Goal: Task Accomplishment & Management: Complete application form

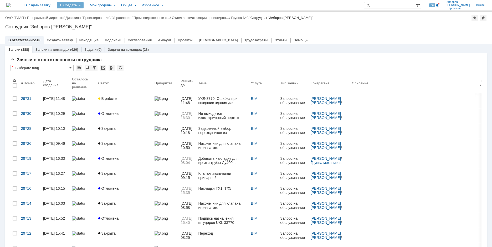
click at [84, 5] on div "Создать" at bounding box center [70, 5] width 27 height 6
click at [92, 31] on link "Заявка" at bounding box center [78, 32] width 40 height 6
click at [52, 5] on link "+ Создать заявку" at bounding box center [37, 5] width 34 height 11
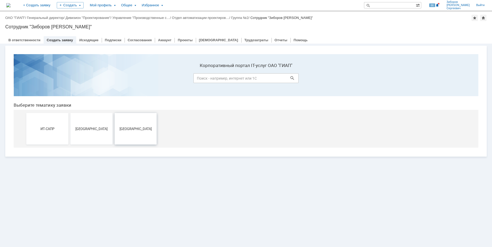
click at [139, 127] on span "[GEOGRAPHIC_DATA]" at bounding box center [135, 129] width 39 height 4
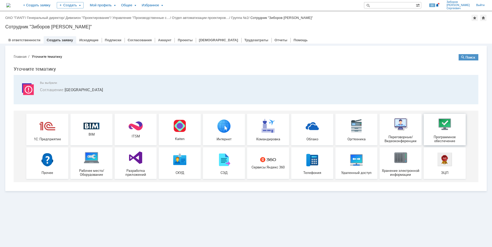
click at [449, 134] on div "Программное обеспечение" at bounding box center [445, 129] width 39 height 27
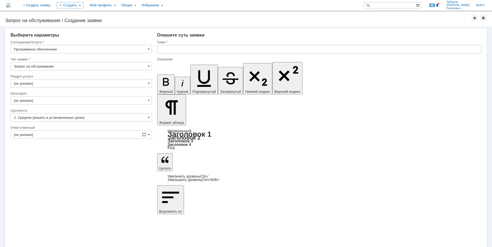
click at [151, 65] on input "Запрос на обслуживание" at bounding box center [82, 66] width 142 height 8
click at [162, 59] on div "Описание" at bounding box center [319, 59] width 324 height 3
type input "Запрос на обслуживание"
click at [151, 85] on input "[не указано]" at bounding box center [82, 83] width 142 height 8
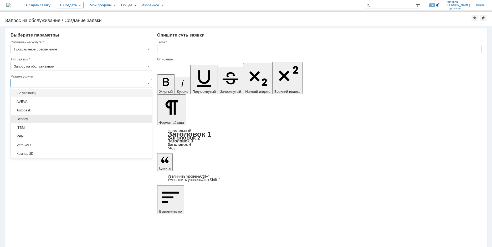
click at [35, 120] on span "Bentley" at bounding box center [81, 119] width 135 height 4
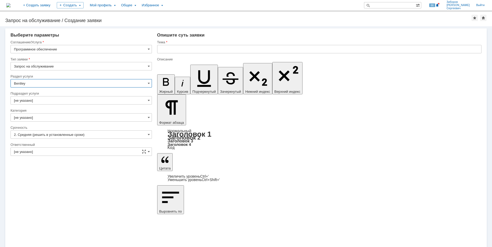
type input "Bentley"
click at [148, 101] on span at bounding box center [149, 100] width 2 height 4
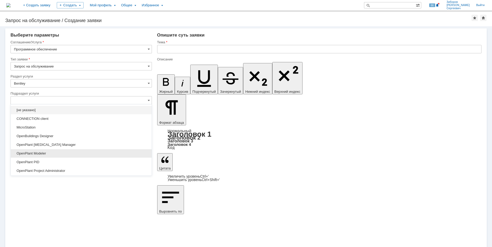
click at [47, 156] on div "OpenPlant Modeler" at bounding box center [81, 153] width 141 height 8
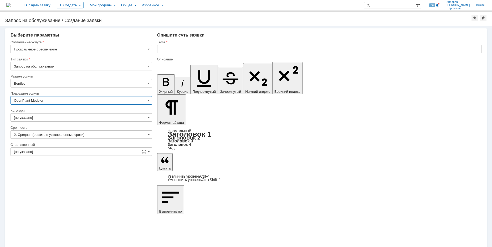
type input "OpenPlant Modeler"
click at [147, 115] on input "[не указано]" at bounding box center [82, 117] width 142 height 8
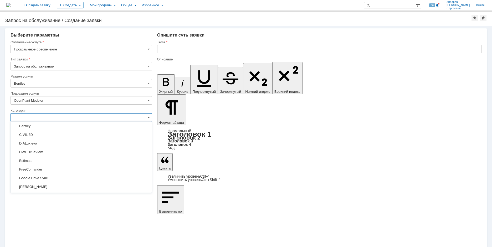
scroll to position [79, 0]
click at [34, 151] on span "Bentley" at bounding box center [81, 152] width 135 height 4
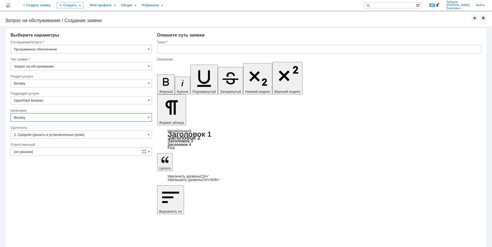
type input "Bentley"
click at [170, 48] on input "text" at bounding box center [319, 49] width 325 height 8
click at [299, 50] on input "В связи с ошибками в программе OPM update 8 от Bentley Systems (см. заявку" at bounding box center [319, 49] width 325 height 8
paste input "29371"
click at [302, 49] on input "В связи с ошибками в программе OPM update 8 от Bentley Systems (см. заявку 29371" at bounding box center [319, 49] width 325 height 8
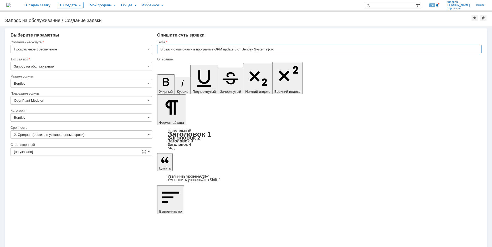
paste input "29731"
click at [298, 49] on input "В связи с ошибками в программе OPM update 8 от Bentley Systems (см. 29731" at bounding box center [319, 49] width 325 height 8
paste input "Запрос на обслуживание "29731""
type input "В связи с ошибками в программе OPM update 8 от Bentley Systems (см. Запрос на о…"
drag, startPoint x: 340, startPoint y: 49, endPoint x: 73, endPoint y: 39, distance: 266.4
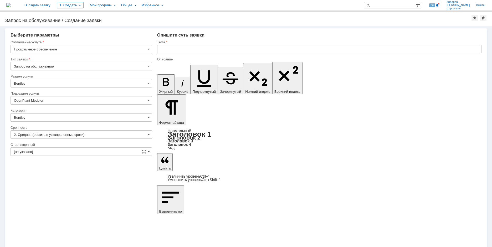
drag, startPoint x: 221, startPoint y: 1843, endPoint x: 277, endPoint y: 1844, distance: 55.5
copy div "OPM update 8 от Bentley Systems"
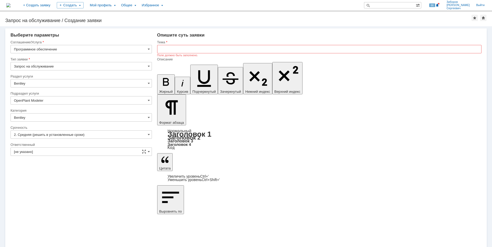
click at [188, 47] on input "text" at bounding box center [319, 49] width 325 height 8
drag, startPoint x: 386, startPoint y: 1843, endPoint x: 443, endPoint y: 1845, distance: 57.4
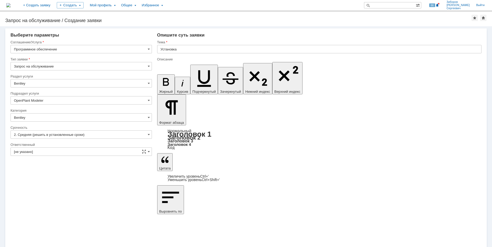
copy div "OPM update 10 от Bentley Systems"
click at [194, 49] on input "Установка" at bounding box center [319, 49] width 325 height 8
click at [194, 48] on input "Установка" at bounding box center [319, 49] width 325 height 8
paste input "OPM update 10 от Bentley Systems"
type input "Установка OPM update 10 от Bentley Systems"
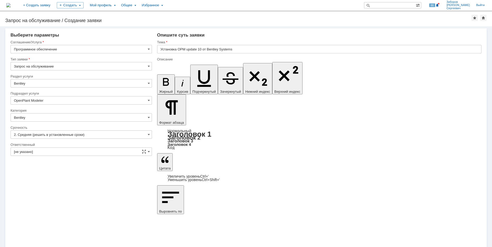
drag, startPoint x: 322, startPoint y: 1847, endPoint x: 400, endPoint y: 1847, distance: 77.9
copy link "https://disk.360.yandex.ru/d/mdWnSOaySvLf5Q"
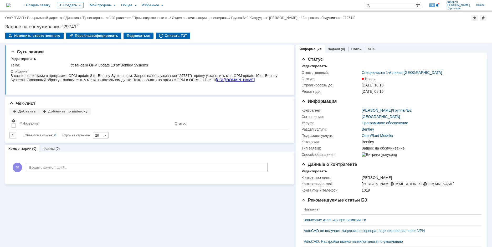
click at [11, 4] on img at bounding box center [8, 5] width 4 height 4
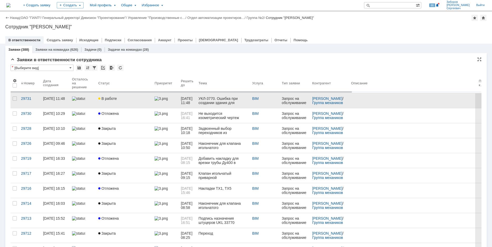
click at [114, 100] on span "В работе" at bounding box center [107, 99] width 18 height 4
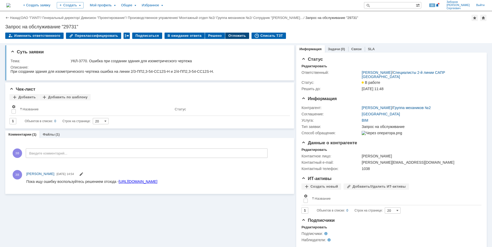
click at [229, 39] on div "Отложить" at bounding box center [237, 36] width 24 height 6
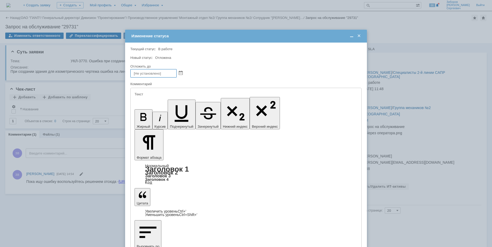
type input "11.07.2025 08:00"
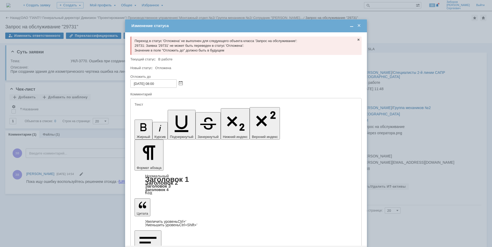
click at [170, 83] on input "11.07.2025 08:00" at bounding box center [153, 83] width 46 height 8
drag, startPoint x: 124, startPoint y: 81, endPoint x: 77, endPoint y: 79, distance: 47.9
click at [77, 79] on body "Идет загрузка, пожалуйста, подождите. На домашнюю + Создать заявку Создать Мой …" at bounding box center [246, 123] width 492 height 247
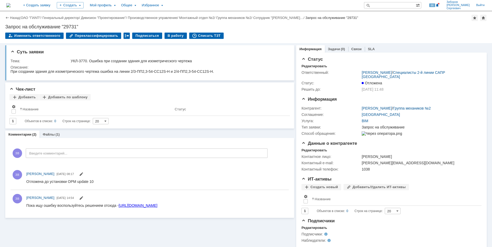
click at [11, 3] on img at bounding box center [8, 5] width 4 height 4
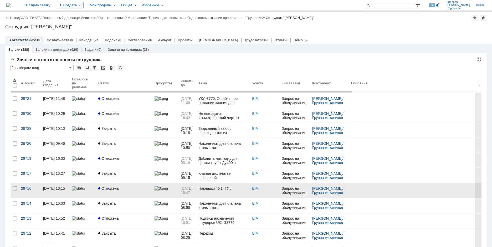
click at [109, 193] on link "Отложена" at bounding box center [124, 190] width 56 height 15
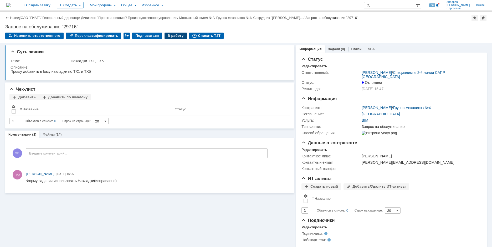
click at [171, 35] on div "В работу" at bounding box center [176, 36] width 22 height 6
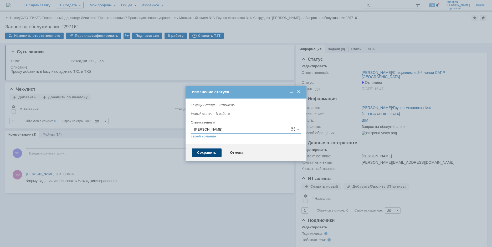
click at [200, 151] on div "Сохранить" at bounding box center [207, 153] width 30 height 8
